Goal: Check status: Check status

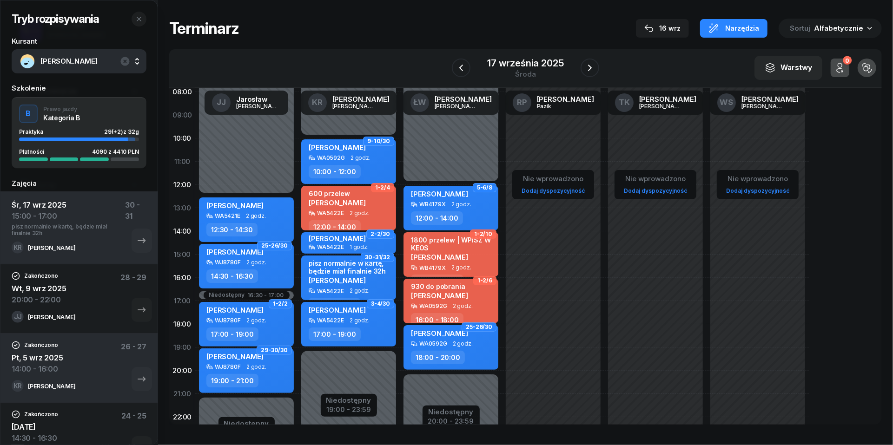
scroll to position [77, 0]
click at [591, 67] on icon "button" at bounding box center [589, 67] width 11 height 11
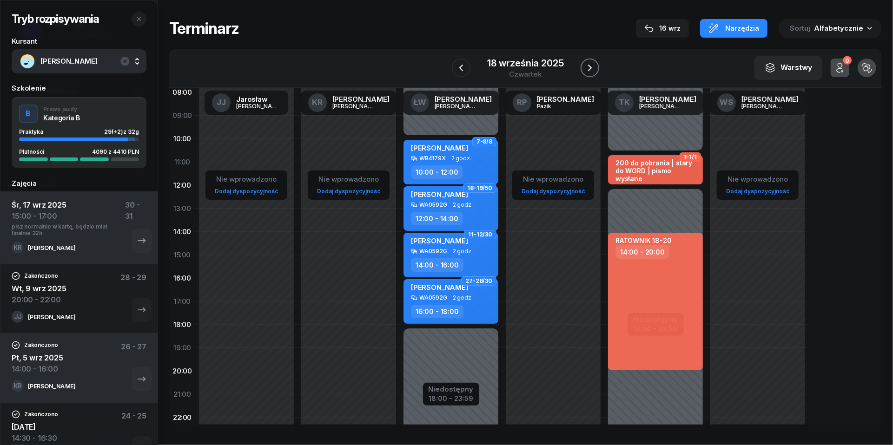
click at [591, 67] on icon "button" at bounding box center [590, 68] width 4 height 7
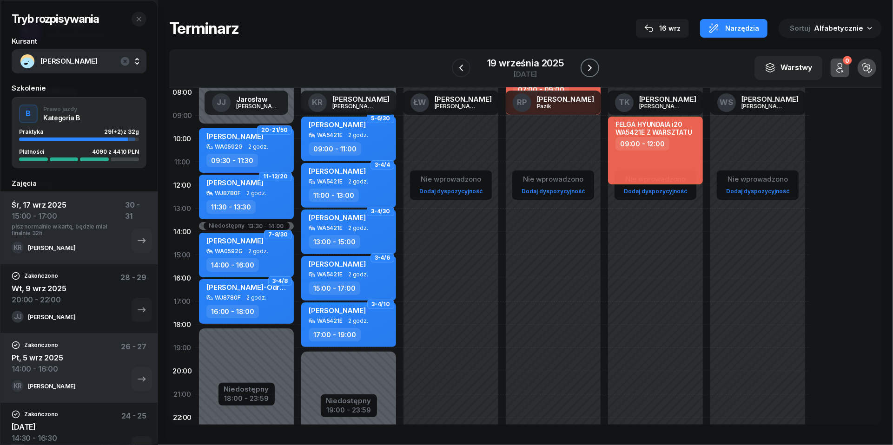
click at [588, 66] on icon "button" at bounding box center [589, 67] width 11 height 11
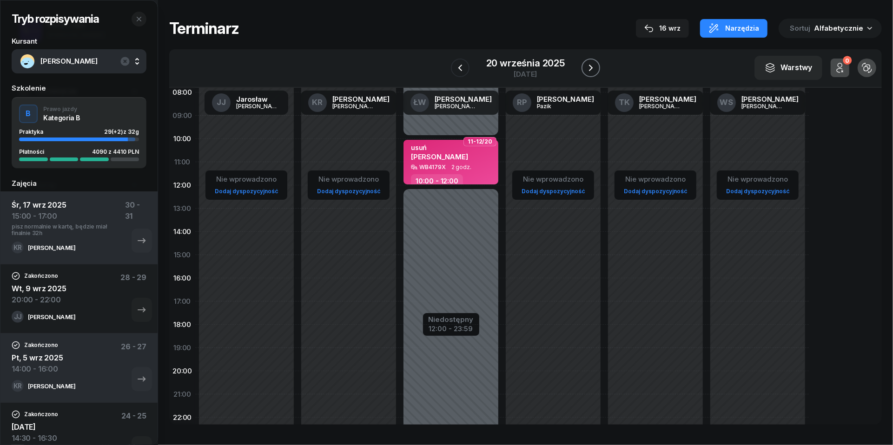
click at [590, 64] on icon "button" at bounding box center [590, 67] width 11 height 11
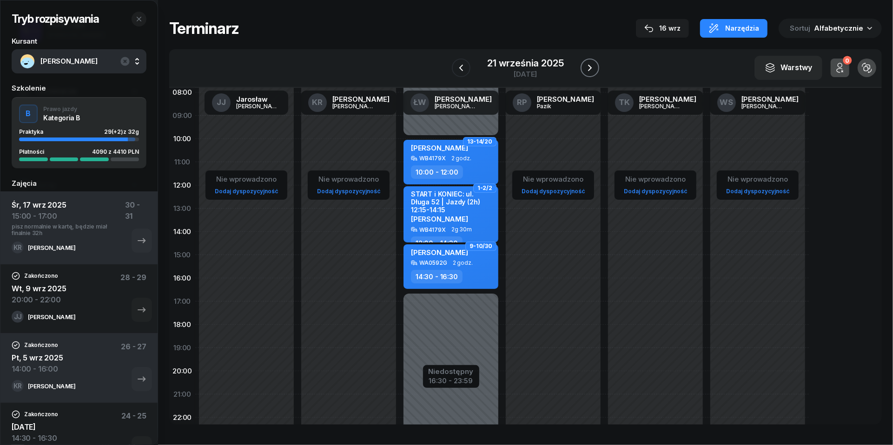
click at [590, 64] on icon "button" at bounding box center [589, 67] width 11 height 11
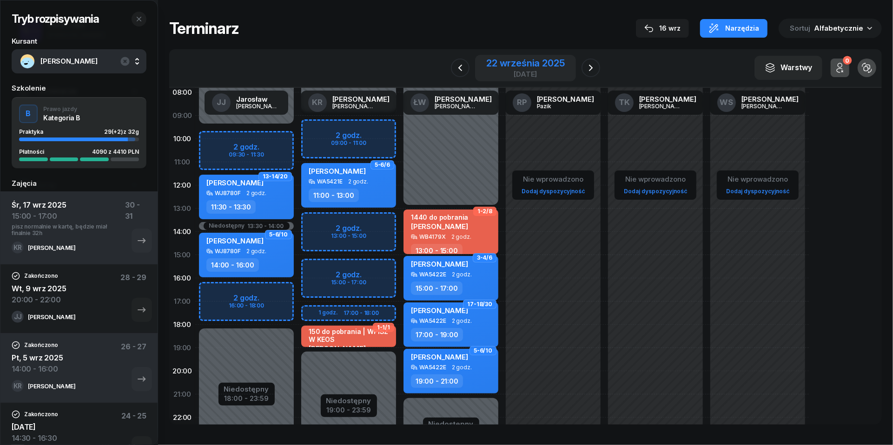
click at [549, 66] on div "22 września 2025" at bounding box center [525, 63] width 78 height 9
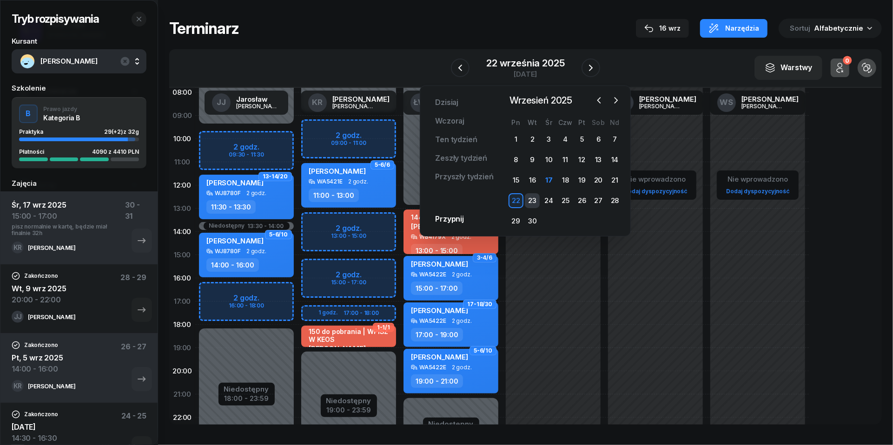
click at [533, 201] on div "23" at bounding box center [532, 200] width 15 height 15
